Goal: Task Accomplishment & Management: Complete application form

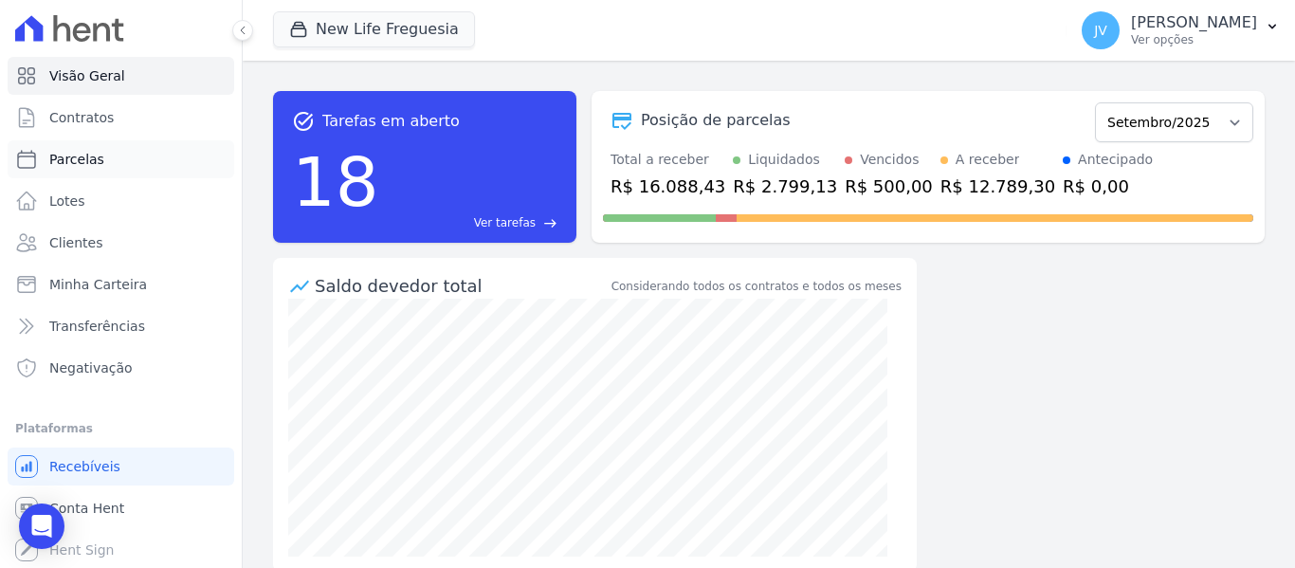
click at [87, 158] on span "Parcelas" at bounding box center [76, 159] width 55 height 19
select select
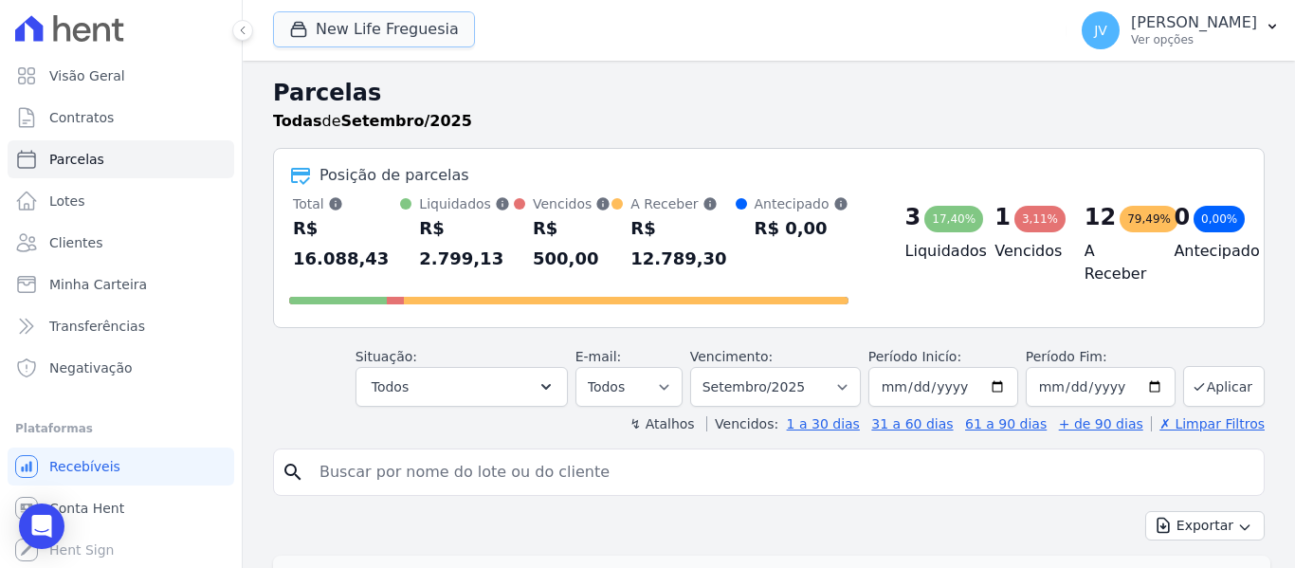
click at [356, 27] on button "New Life Freguesia" at bounding box center [374, 29] width 202 height 36
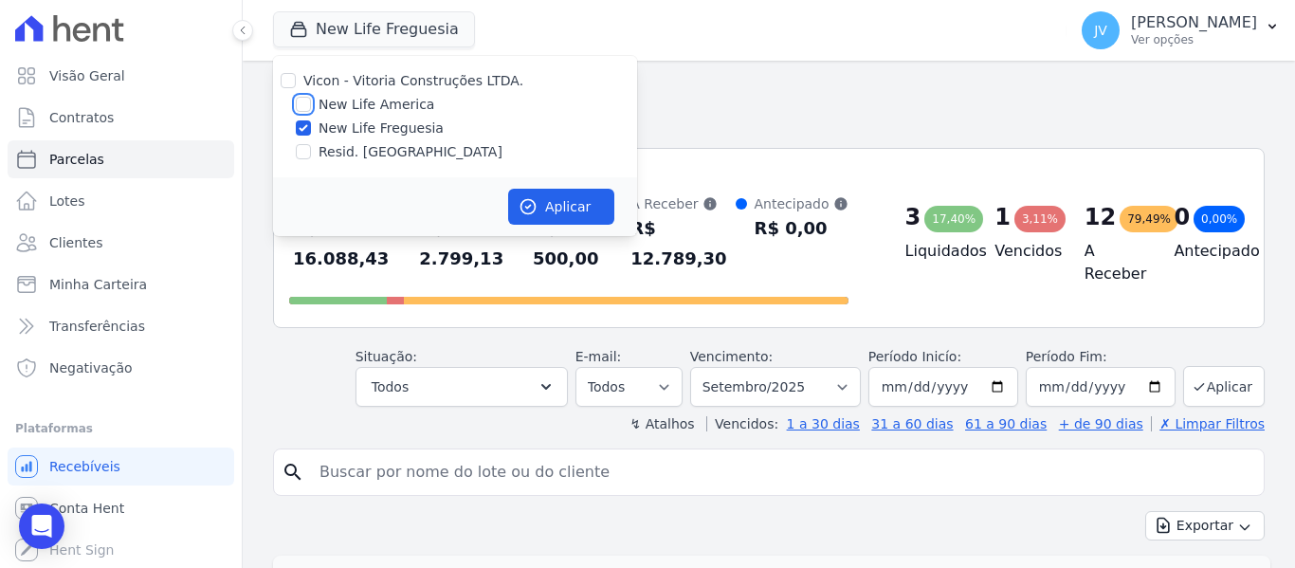
click at [298, 100] on input "New Life America" at bounding box center [303, 104] width 15 height 15
checkbox input "true"
click at [300, 125] on input "New Life Freguesia" at bounding box center [303, 127] width 15 height 15
checkbox input "false"
click at [555, 198] on button "Aplicar" at bounding box center [561, 207] width 106 height 36
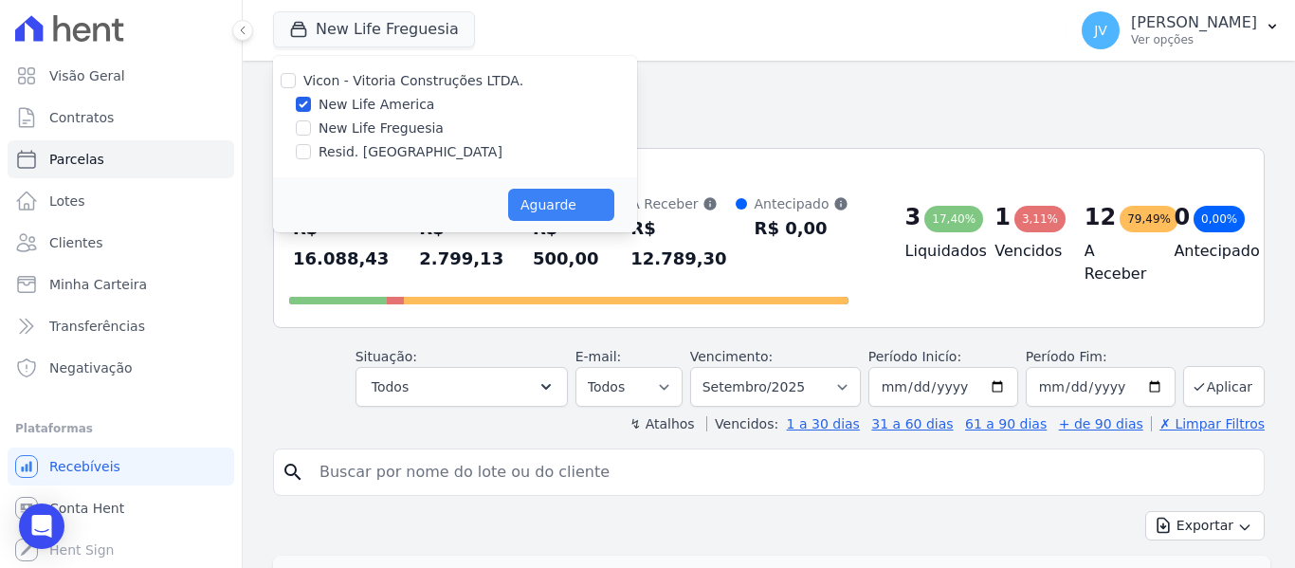
select select
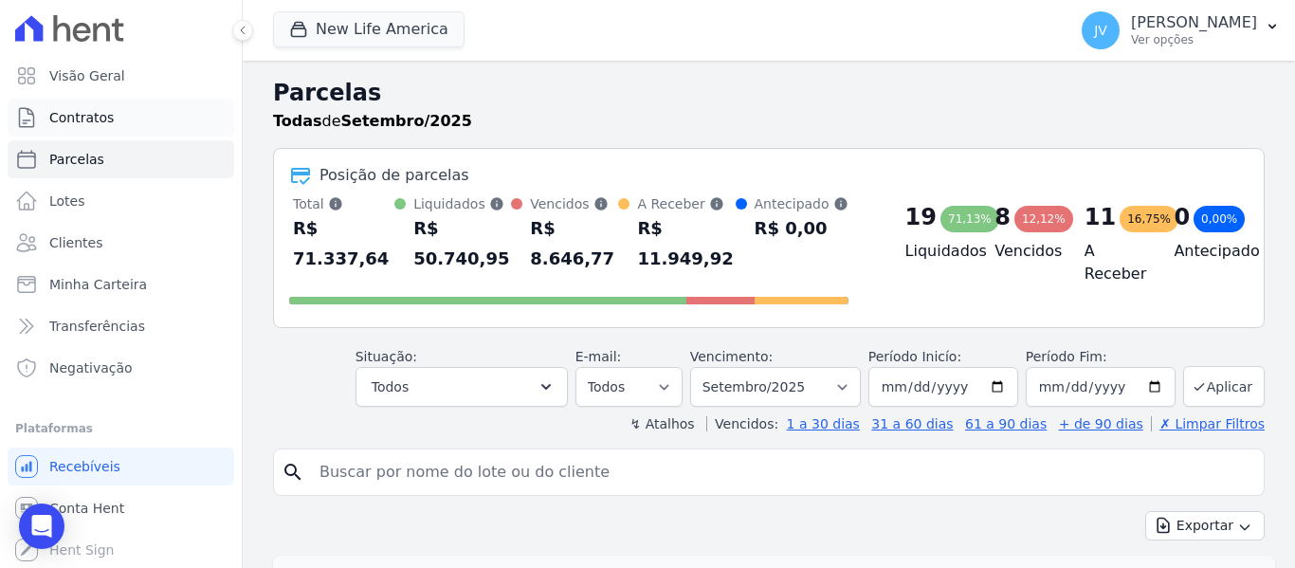
click at [139, 122] on link "Contratos" at bounding box center [121, 118] width 227 height 38
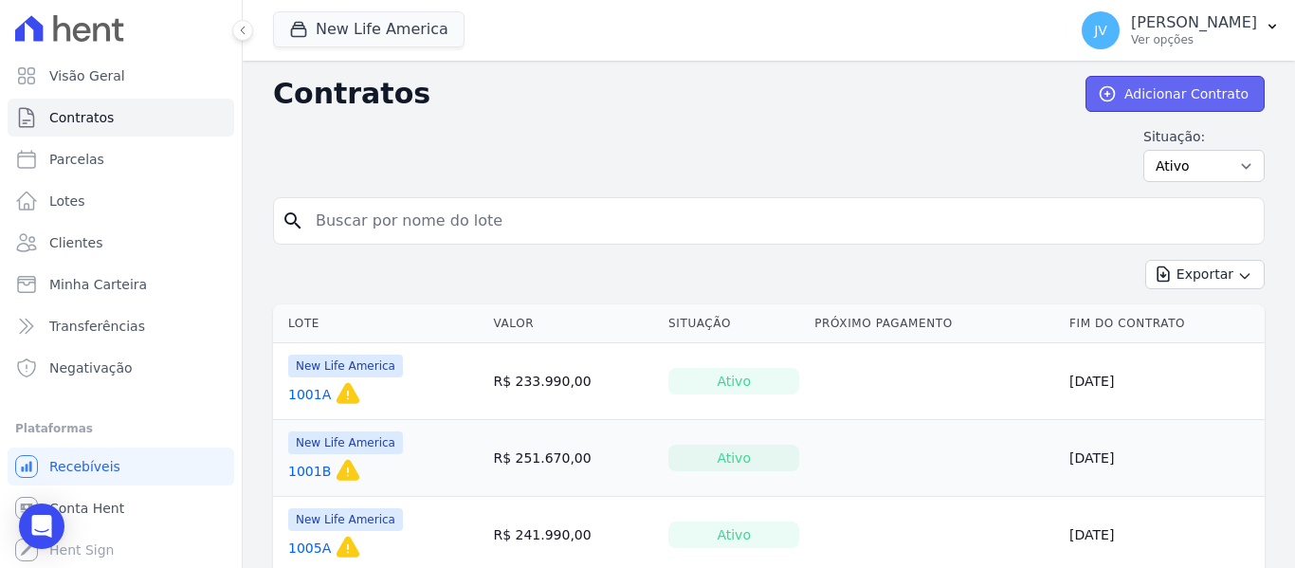
click at [1200, 87] on link "Adicionar Contrato" at bounding box center [1174, 94] width 179 height 36
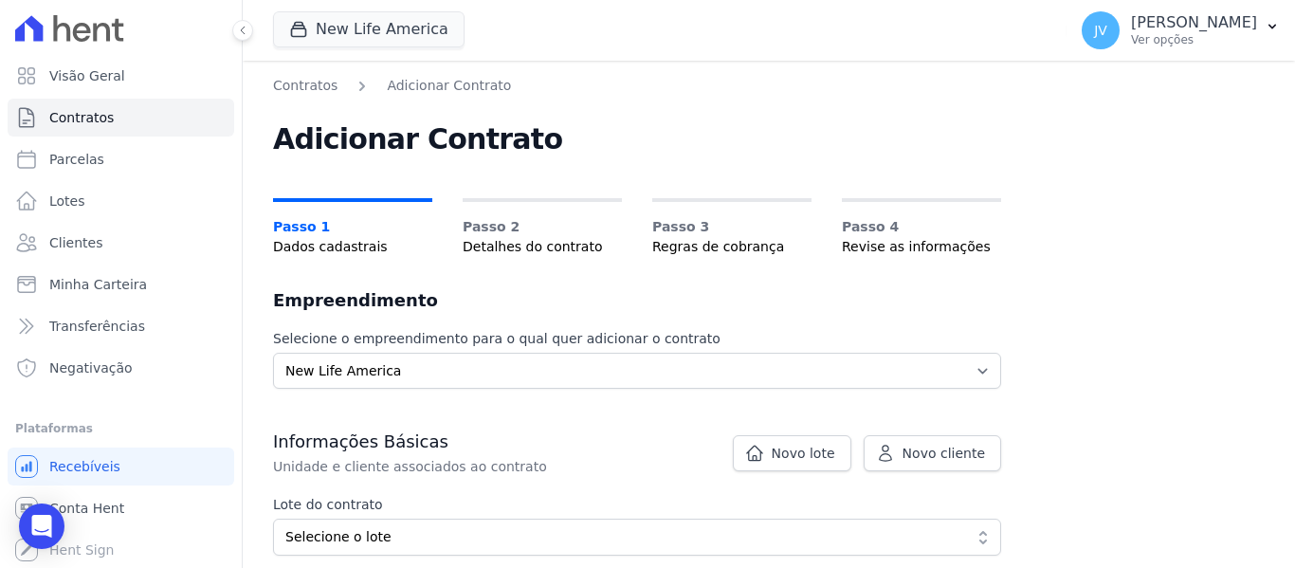
scroll to position [95, 0]
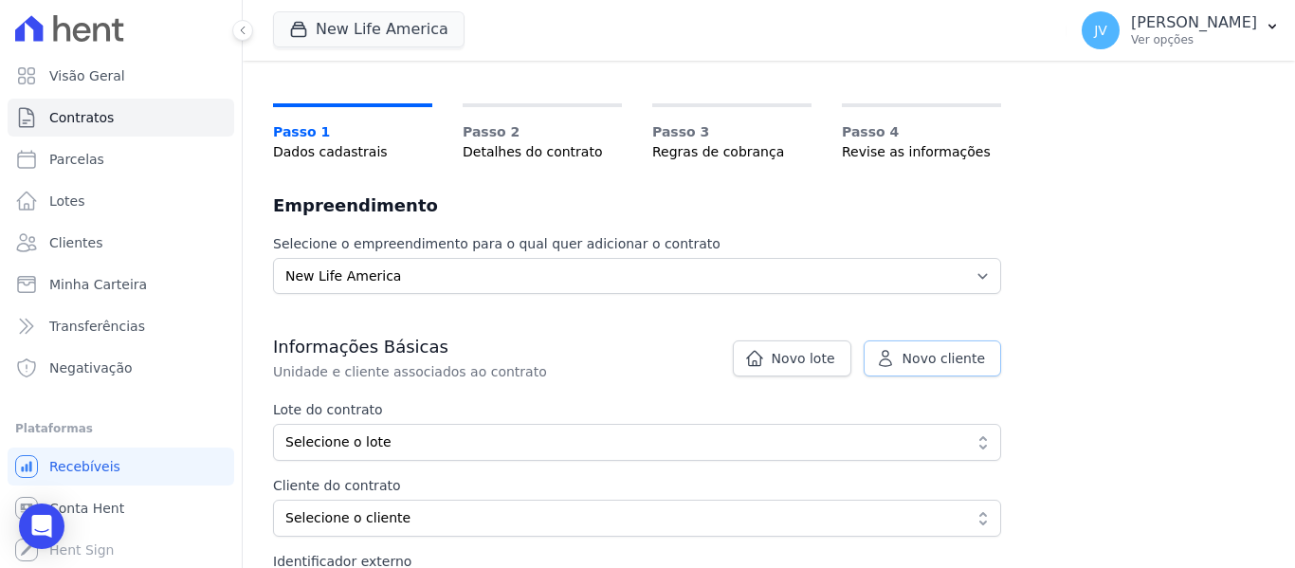
click at [925, 359] on span "Novo cliente" at bounding box center [943, 358] width 82 height 19
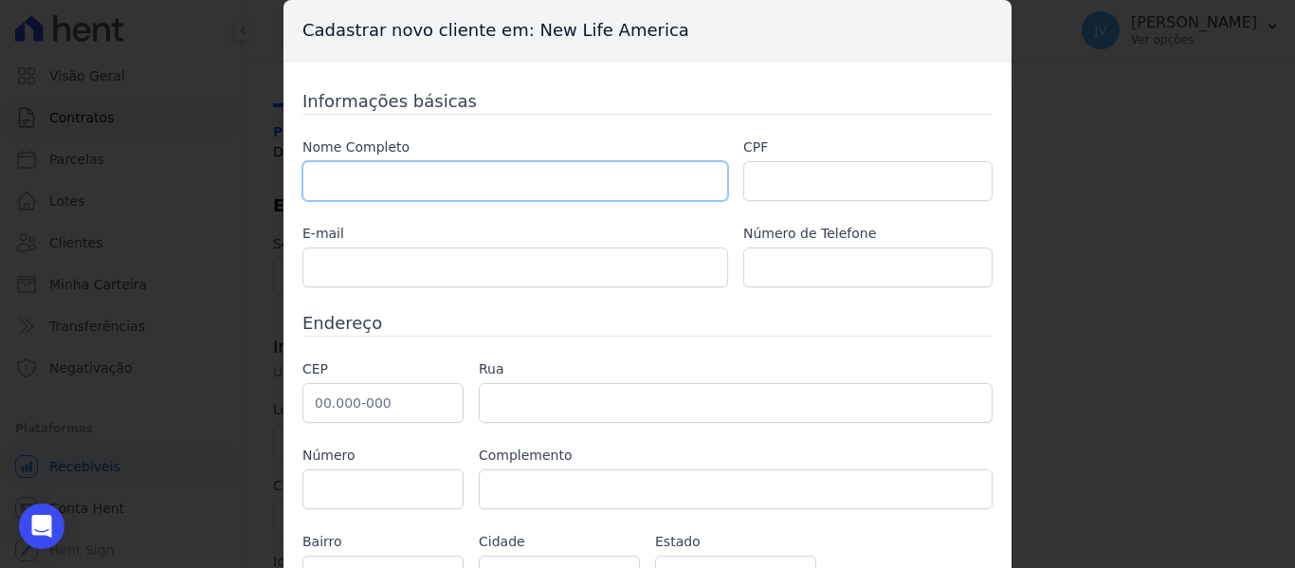
click at [490, 192] on input "text" at bounding box center [515, 181] width 426 height 40
paste input "[PERSON_NAME]"
type input "[PERSON_NAME]"
click at [821, 182] on input "text" at bounding box center [867, 181] width 249 height 40
paste input "493.315.868-02"
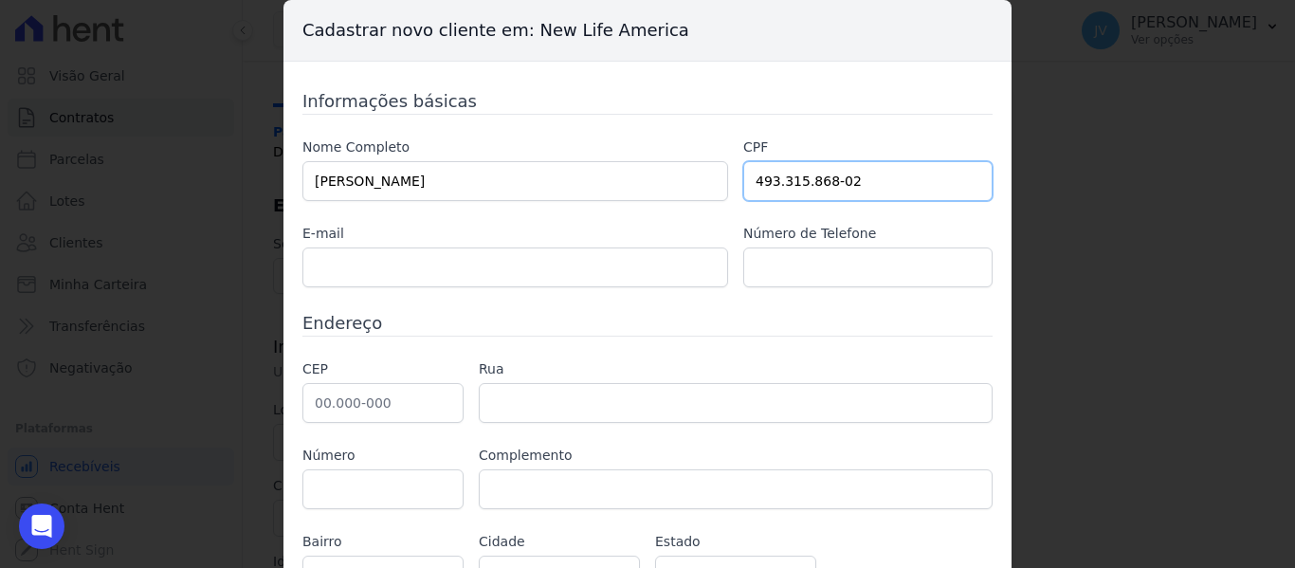
type input "493.315.868-02"
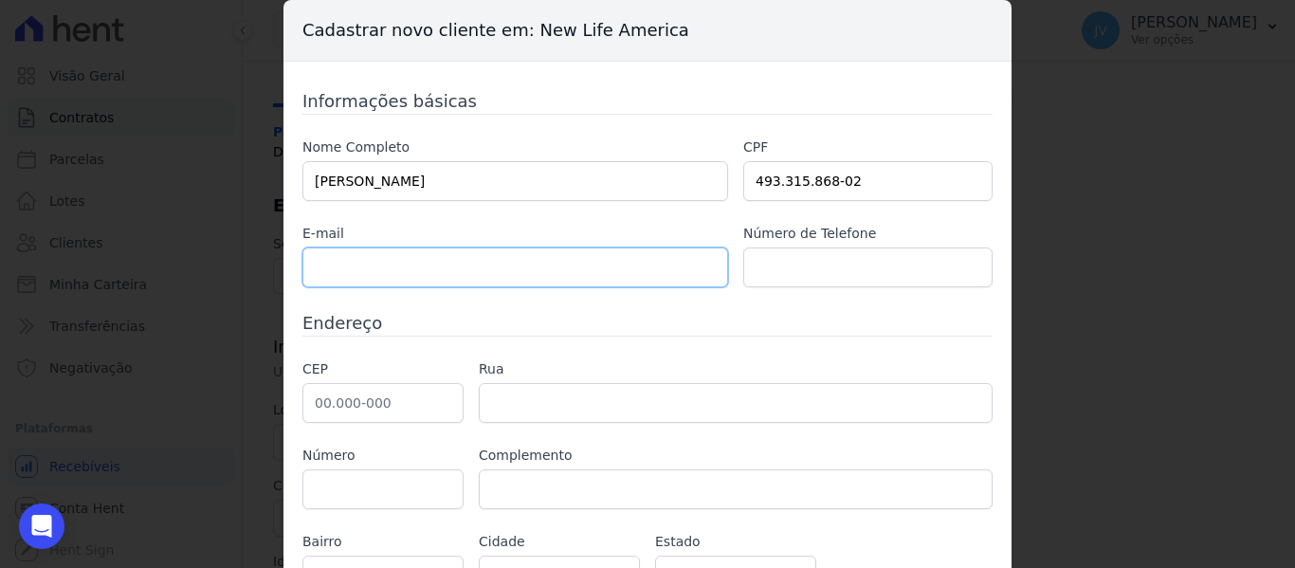
click at [562, 277] on input "text" at bounding box center [515, 267] width 426 height 40
paste input ": [EMAIL_ADDRESS][DOMAIN_NAME]"
click at [313, 263] on input ": [EMAIL_ADDRESS][DOMAIN_NAME]" at bounding box center [515, 267] width 426 height 40
type input "[EMAIL_ADDRESS][DOMAIN_NAME]"
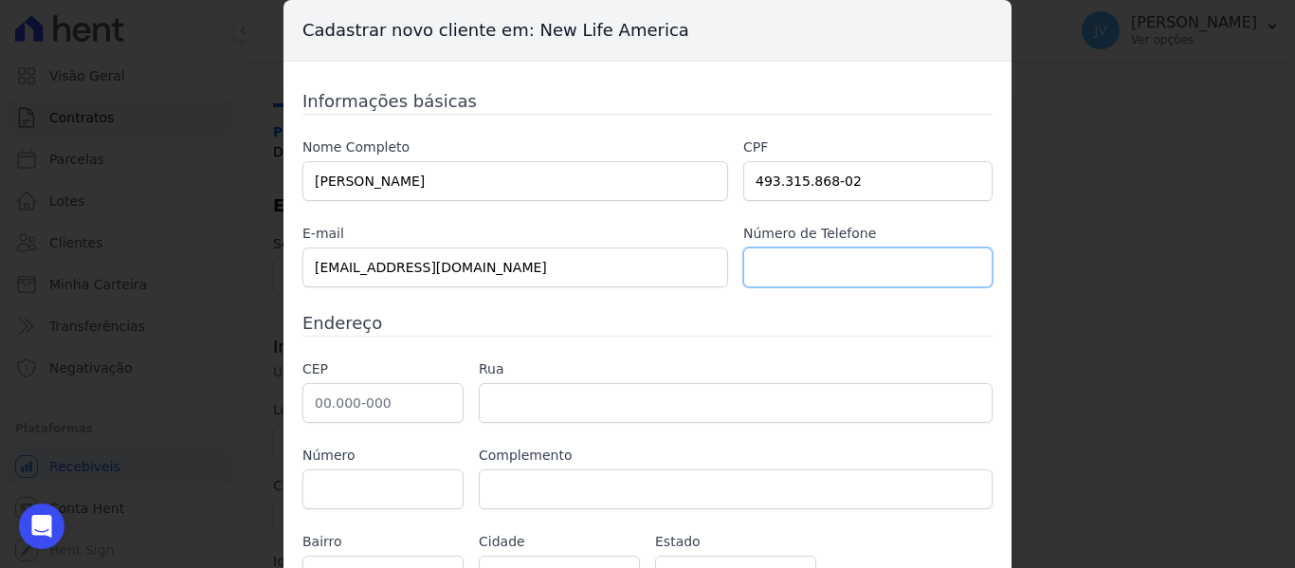
paste input "[PHONE_NUMBER]"
click at [769, 269] on input "[PHONE_NUMBER]" at bounding box center [867, 267] width 249 height 40
click at [804, 268] on input "[PHONE_NUMBER]" at bounding box center [867, 267] width 249 height 40
drag, startPoint x: 843, startPoint y: 266, endPoint x: 734, endPoint y: 267, distance: 109.9
click at [734, 267] on div "Nome Completo [PERSON_NAME] CPF 493.315.868-02 E-mail [EMAIL_ADDRESS][DOMAIN_NA…" at bounding box center [647, 212] width 690 height 150
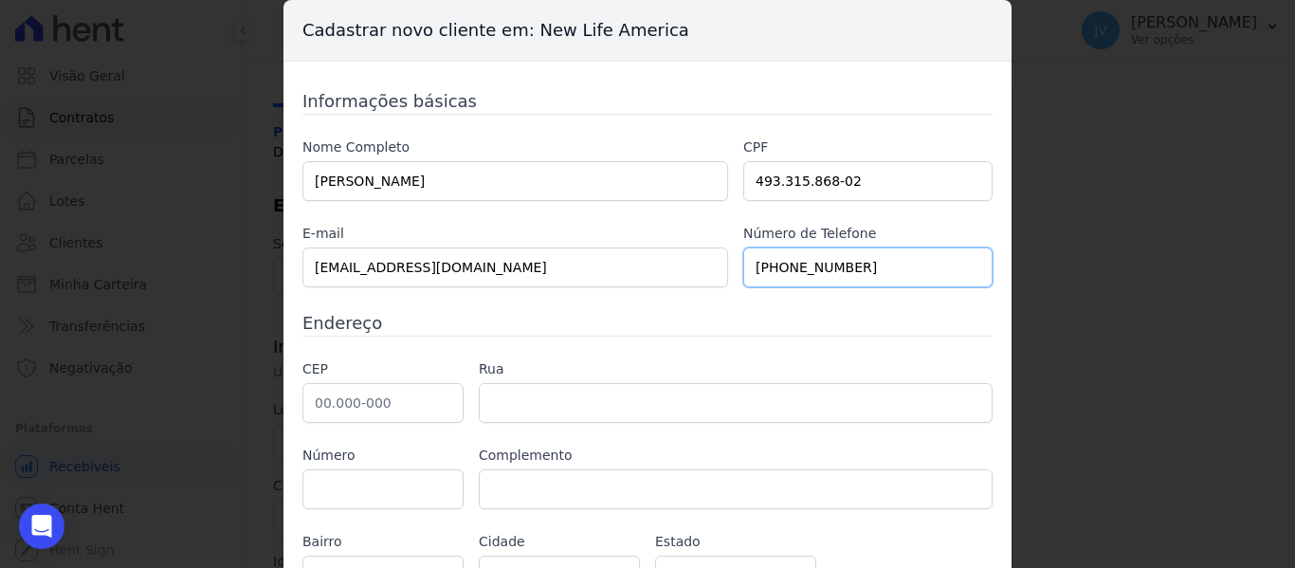
paste input "99159-016"
click at [768, 266] on input "[PHONE_NUMBER]" at bounding box center [867, 267] width 249 height 40
type input "[PHONE_NUMBER]"
click at [605, 312] on h3 "Endereço" at bounding box center [647, 323] width 690 height 26
drag, startPoint x: 764, startPoint y: 274, endPoint x: 738, endPoint y: 281, distance: 26.4
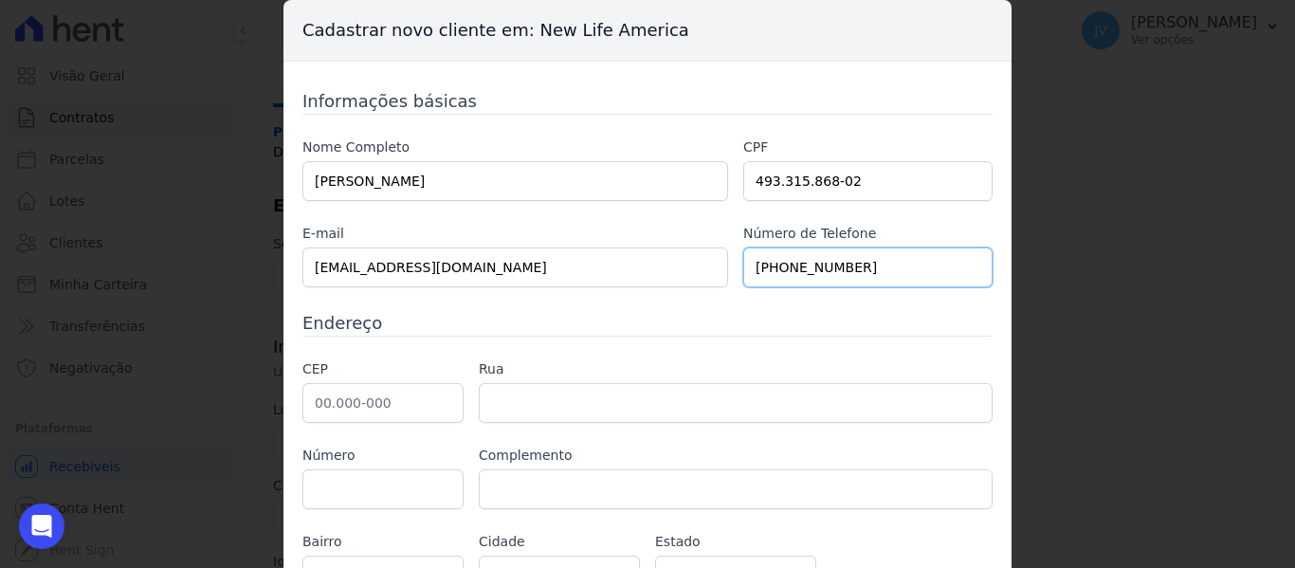
click at [743, 278] on input "[PHONE_NUMBER]" at bounding box center [867, 267] width 249 height 40
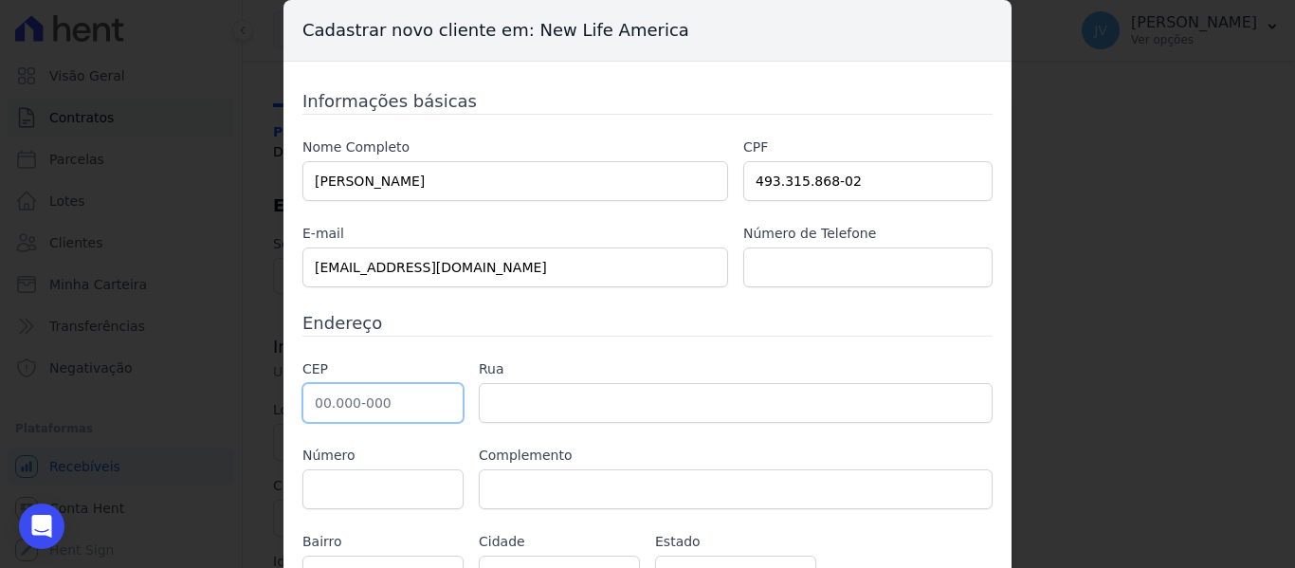
click at [409, 398] on input "text" at bounding box center [382, 403] width 161 height 40
paste input "04.914-020"
type input "04.914-020"
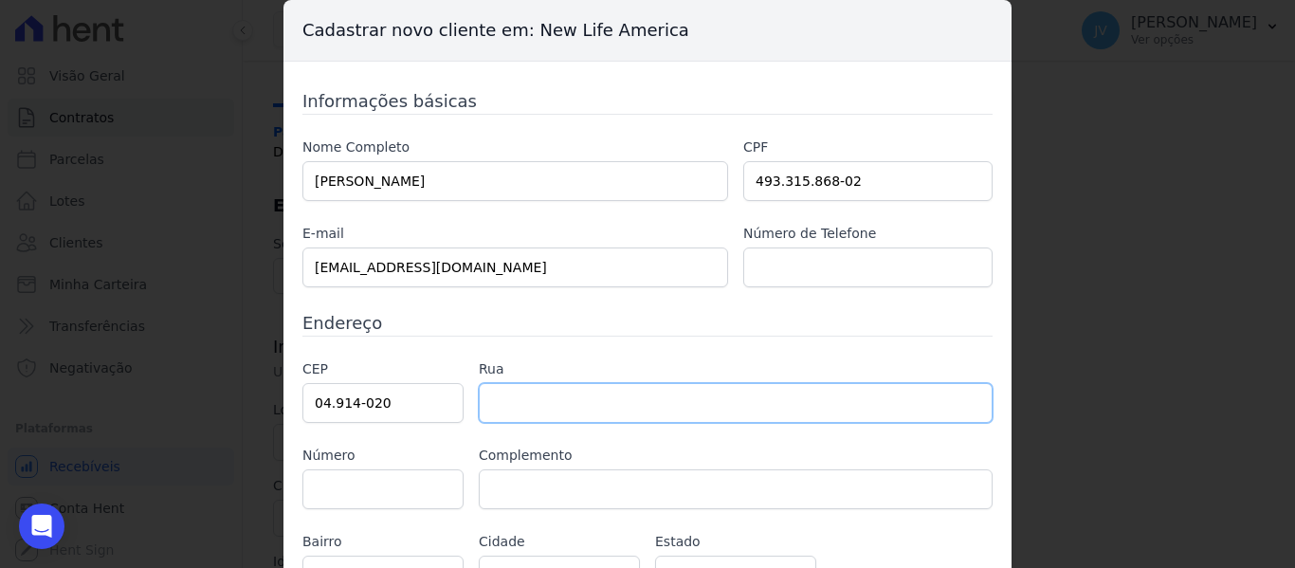
click at [535, 405] on input "text" at bounding box center [736, 403] width 514 height 40
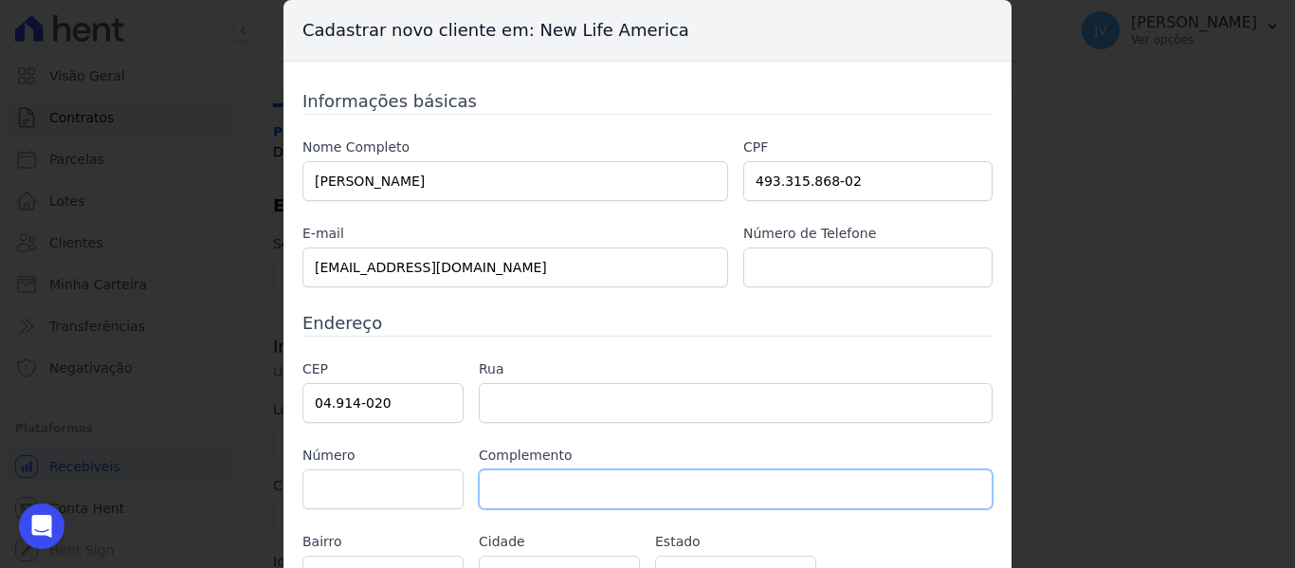
click at [532, 498] on input "text" at bounding box center [736, 489] width 514 height 40
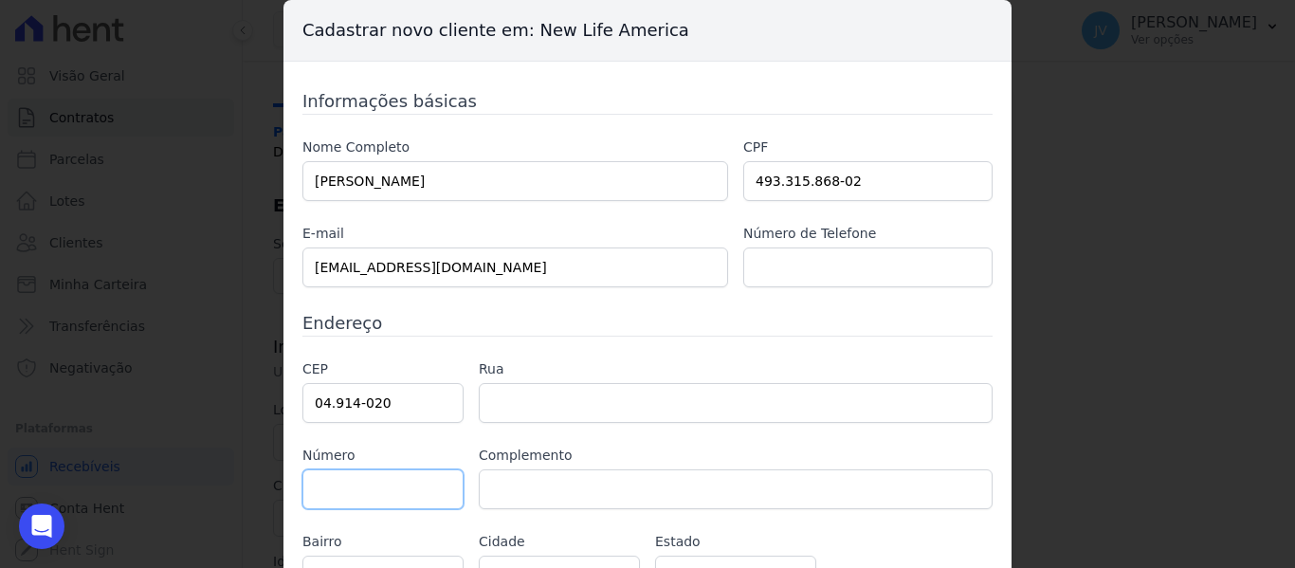
type input "[GEOGRAPHIC_DATA][PERSON_NAME]"
type input "[GEOGRAPHIC_DATA]"
select select "SP"
click at [420, 492] on input "text" at bounding box center [382, 489] width 161 height 40
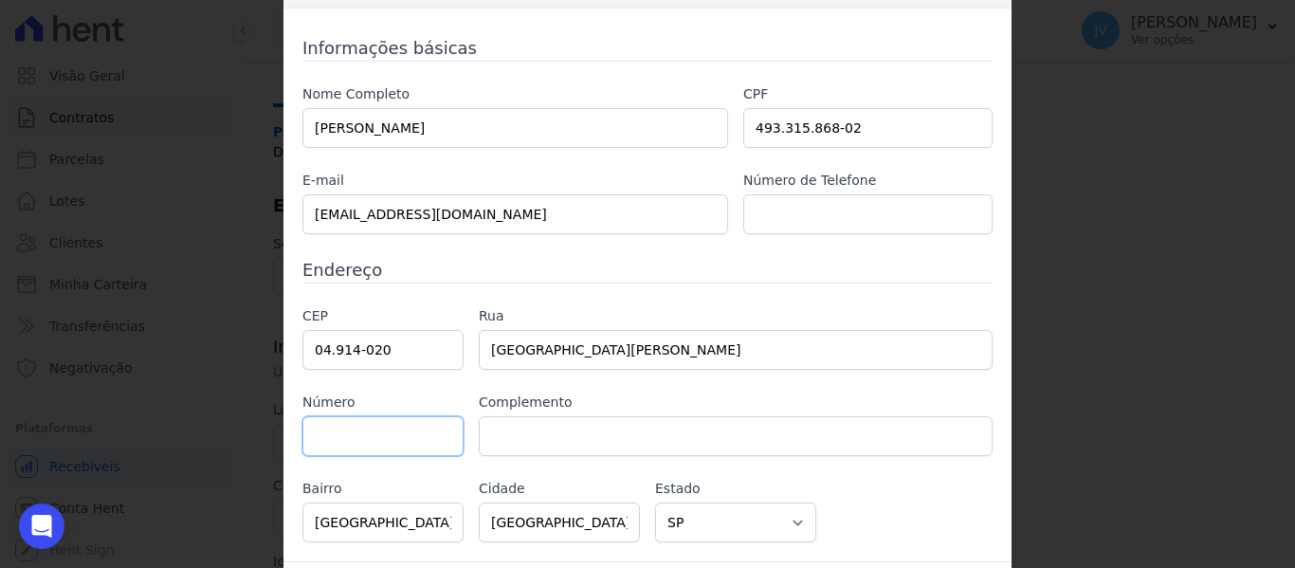
scroll to position [106, 0]
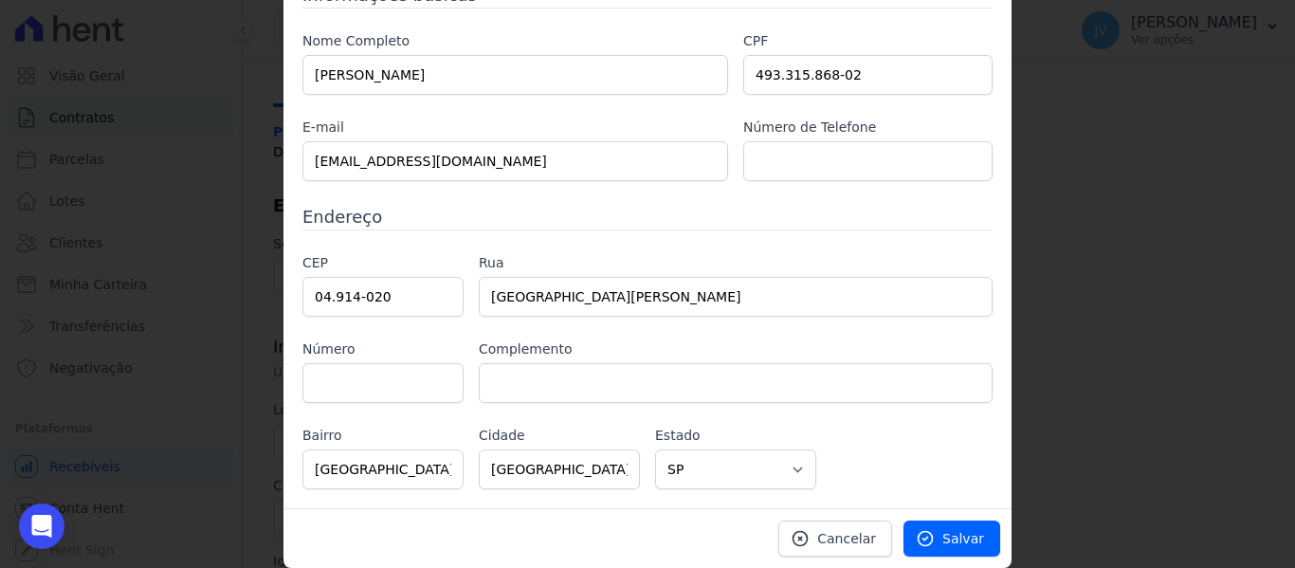
click at [612, 431] on label "Cidade" at bounding box center [559, 436] width 161 height 20
click at [372, 383] on input "text" at bounding box center [382, 383] width 161 height 40
type input "93"
click at [959, 535] on span "Salvar" at bounding box center [963, 538] width 42 height 19
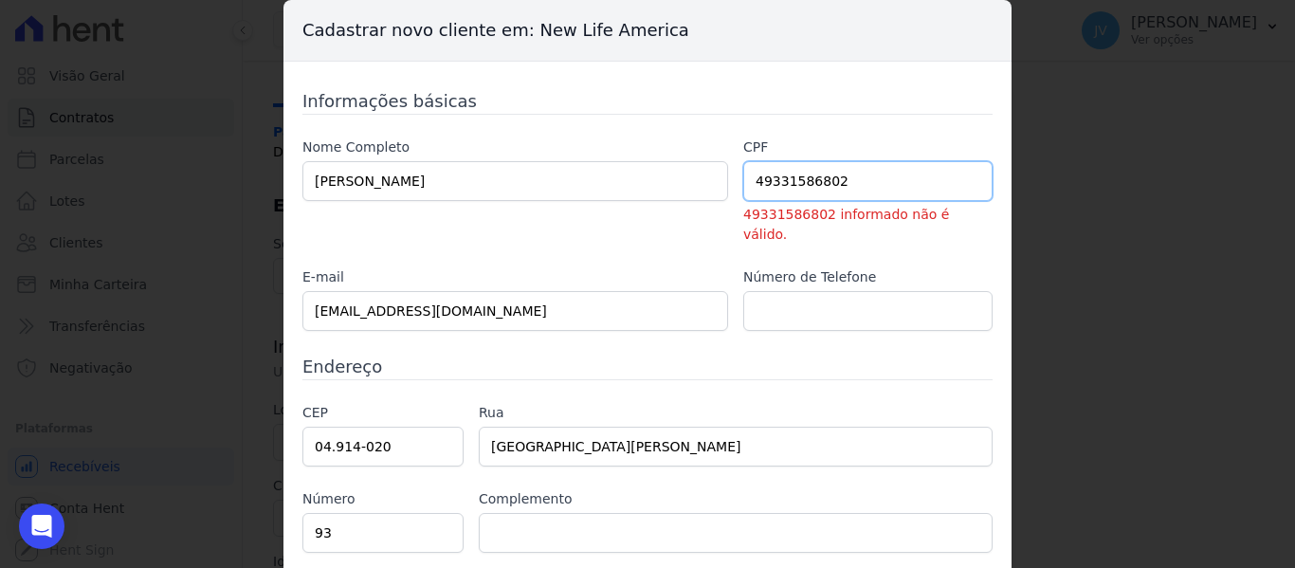
click at [770, 176] on input "49331586802" at bounding box center [867, 181] width 249 height 40
type input "493.315.868-02"
click at [735, 333] on div "Informações básicas Nome Completo [PERSON_NAME] CPF 493.315.868-02 49331586802 …" at bounding box center [647, 363] width 690 height 551
click at [757, 291] on input "text" at bounding box center [867, 311] width 249 height 40
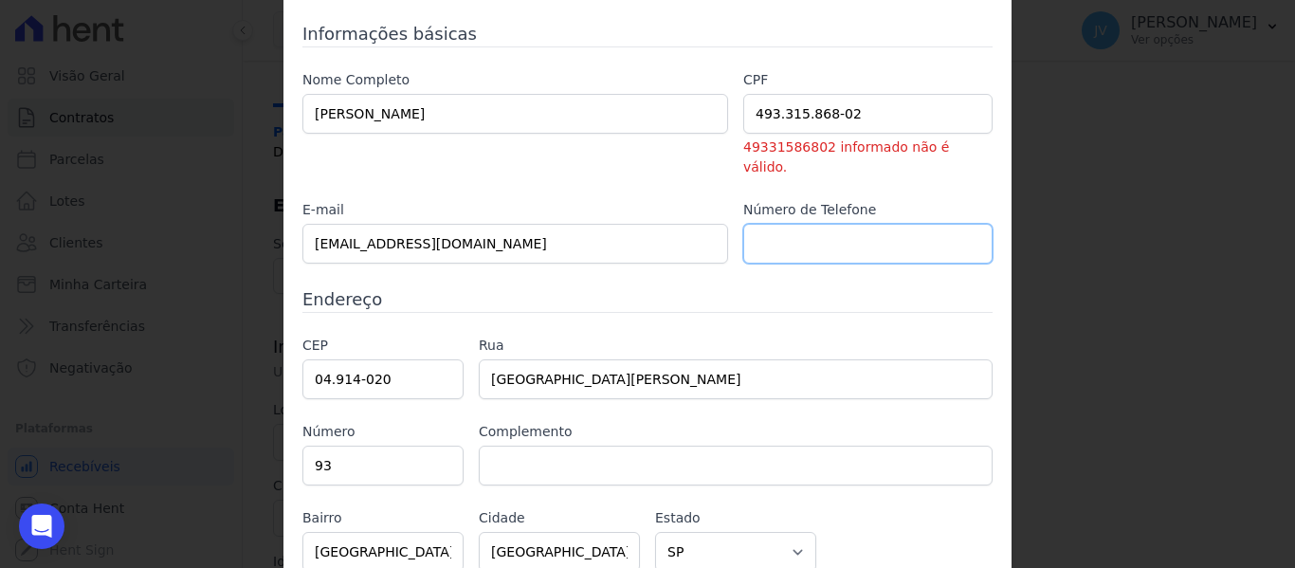
scroll to position [130, 0]
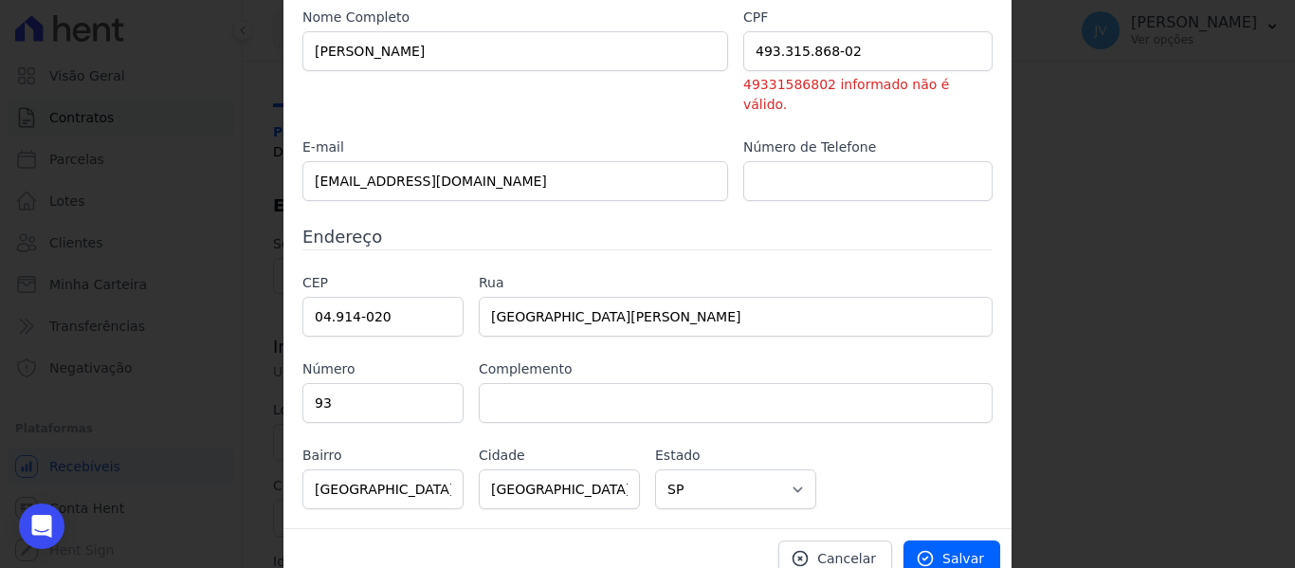
click at [740, 224] on h3 "Endereço" at bounding box center [647, 237] width 690 height 26
click at [940, 540] on link "Salvar" at bounding box center [951, 558] width 97 height 36
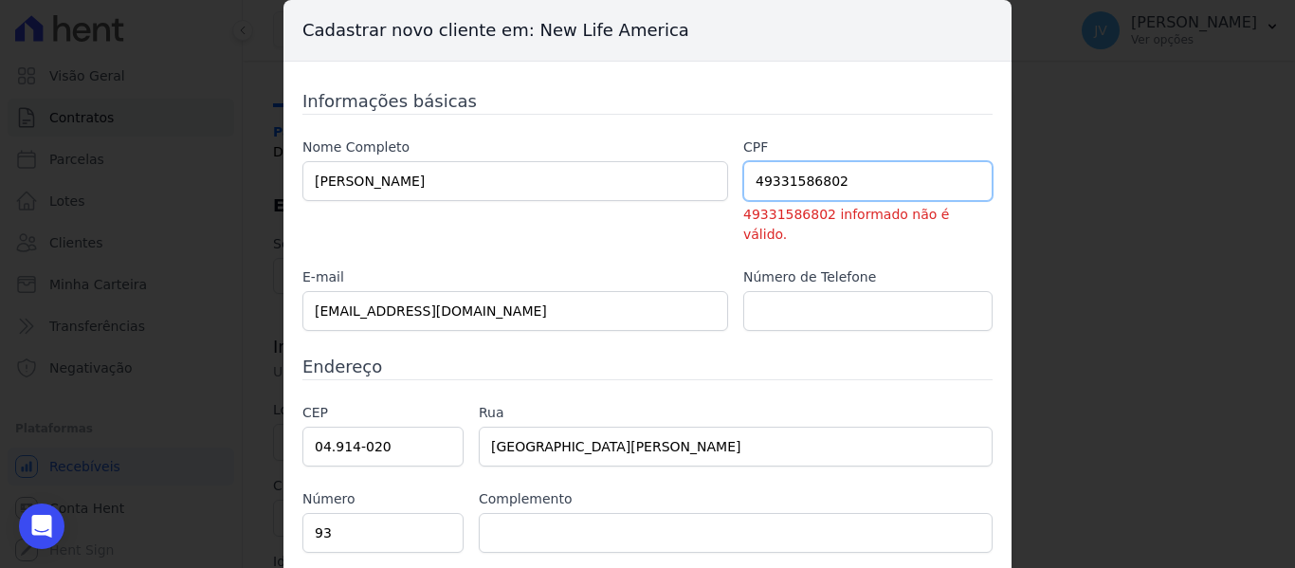
drag, startPoint x: 852, startPoint y: 178, endPoint x: 714, endPoint y: 184, distance: 138.5
click at [714, 184] on div "Nome Completo [PERSON_NAME] CPF 49331586802 49331586802 informado não é válido.…" at bounding box center [647, 233] width 690 height 193
